Goal: Task Accomplishment & Management: Complete application form

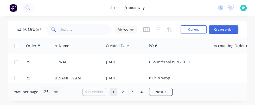
scroll to position [0, 17]
click at [136, 8] on div "productivity" at bounding box center [134, 8] width 25 height 8
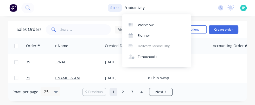
click at [118, 10] on div "sales" at bounding box center [115, 8] width 14 height 8
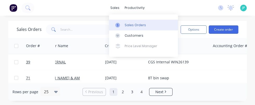
click at [131, 25] on div "Sales Orders" at bounding box center [135, 25] width 21 height 5
click at [229, 29] on button "Create order" at bounding box center [224, 29] width 30 height 8
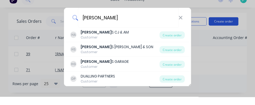
type input "[PERSON_NAME]"
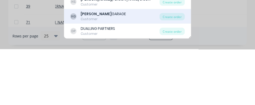
click at [92, 72] on div "Customer" at bounding box center [103, 74] width 45 height 5
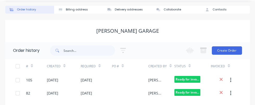
scroll to position [17, 0]
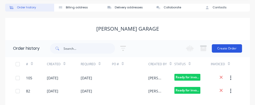
click at [231, 47] on button "Create Order" at bounding box center [227, 48] width 30 height 8
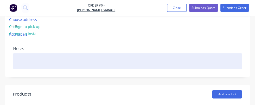
click at [30, 63] on div at bounding box center [127, 61] width 229 height 16
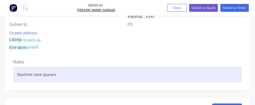
scroll to position [121, 0]
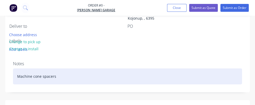
click at [74, 75] on div "Machine cone spacers" at bounding box center [127, 76] width 229 height 16
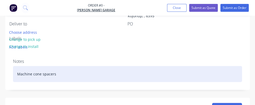
scroll to position [122, 0]
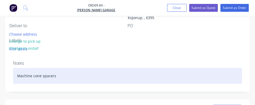
click at [73, 72] on div "Machine cone spacers" at bounding box center [127, 76] width 229 height 16
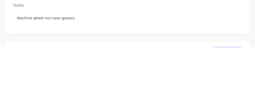
click at [235, 87] on div "Order details Collaborate Checklists 0/0 Tracking Linked Orders Timeline Order …" at bounding box center [127, 53] width 255 height 306
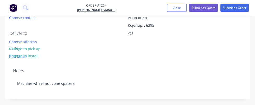
scroll to position [107, 0]
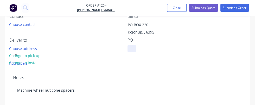
click at [135, 50] on div at bounding box center [132, 49] width 8 height 8
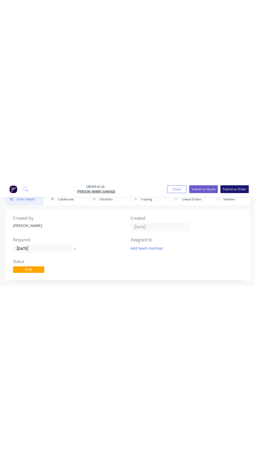
scroll to position [0, 0]
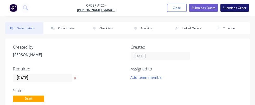
click at [243, 10] on button "Submit as Order" at bounding box center [235, 8] width 28 height 8
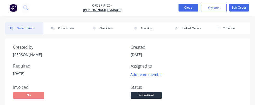
click at [188, 9] on button "Close" at bounding box center [189, 8] width 20 height 8
